Goal: Register for event/course

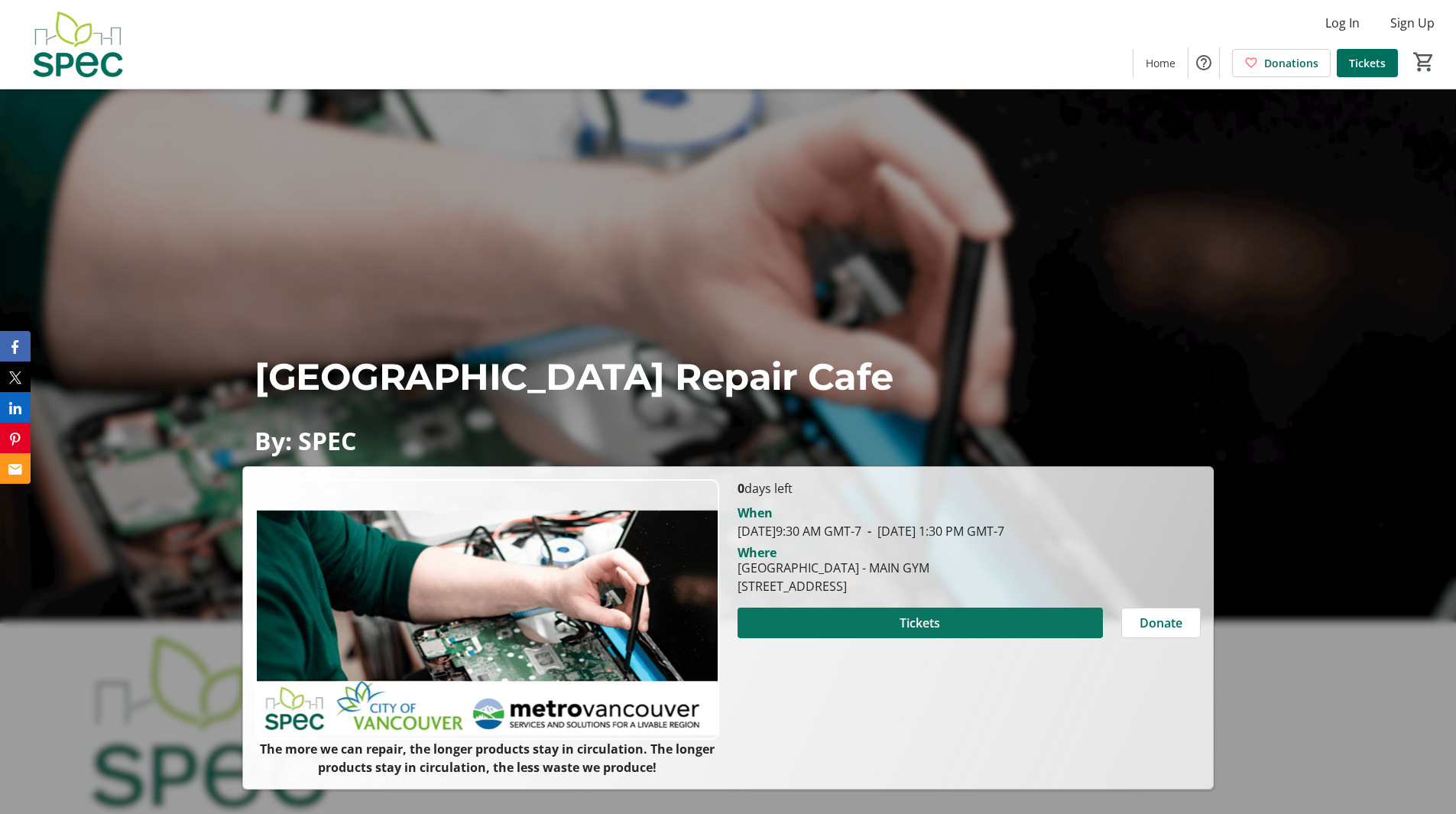
click at [991, 622] on span at bounding box center [921, 622] width 365 height 37
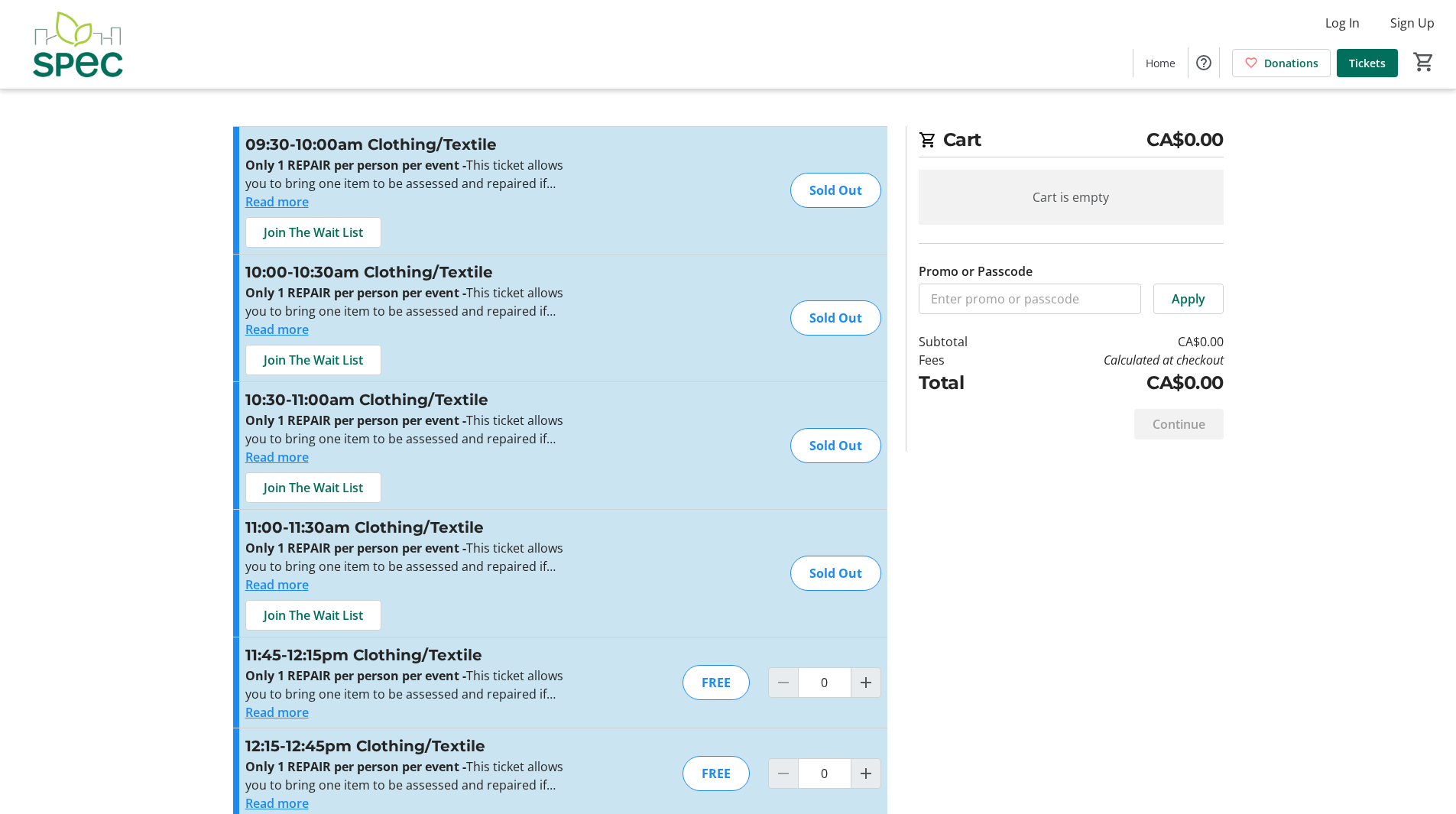
click at [69, 55] on img at bounding box center [77, 44] width 136 height 76
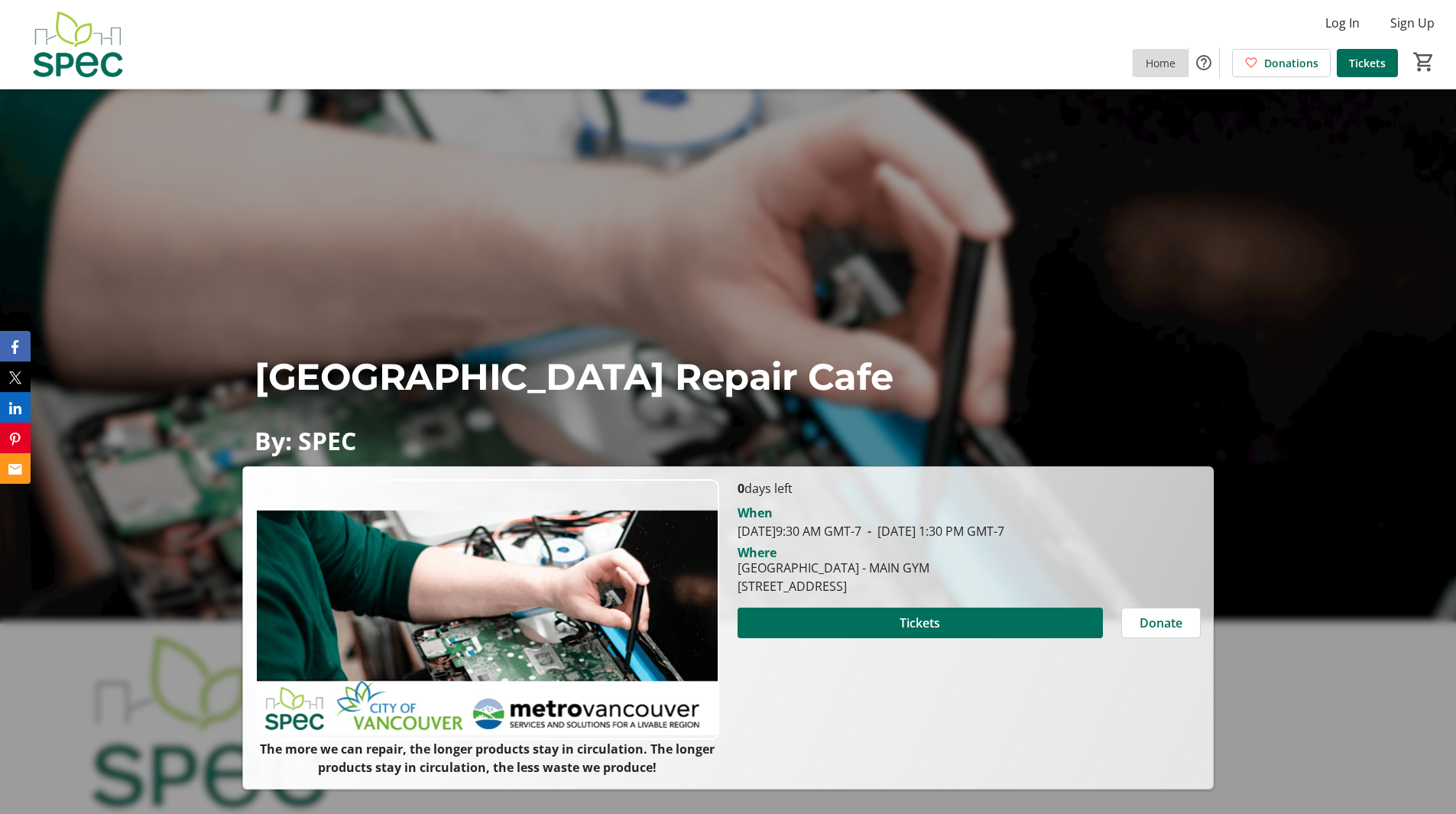
click at [1157, 59] on span "Home" at bounding box center [1160, 63] width 30 height 16
click at [314, 388] on sup "[GEOGRAPHIC_DATA] Repair Cafe" at bounding box center [575, 376] width 639 height 44
